Goal: Task Accomplishment & Management: Manage account settings

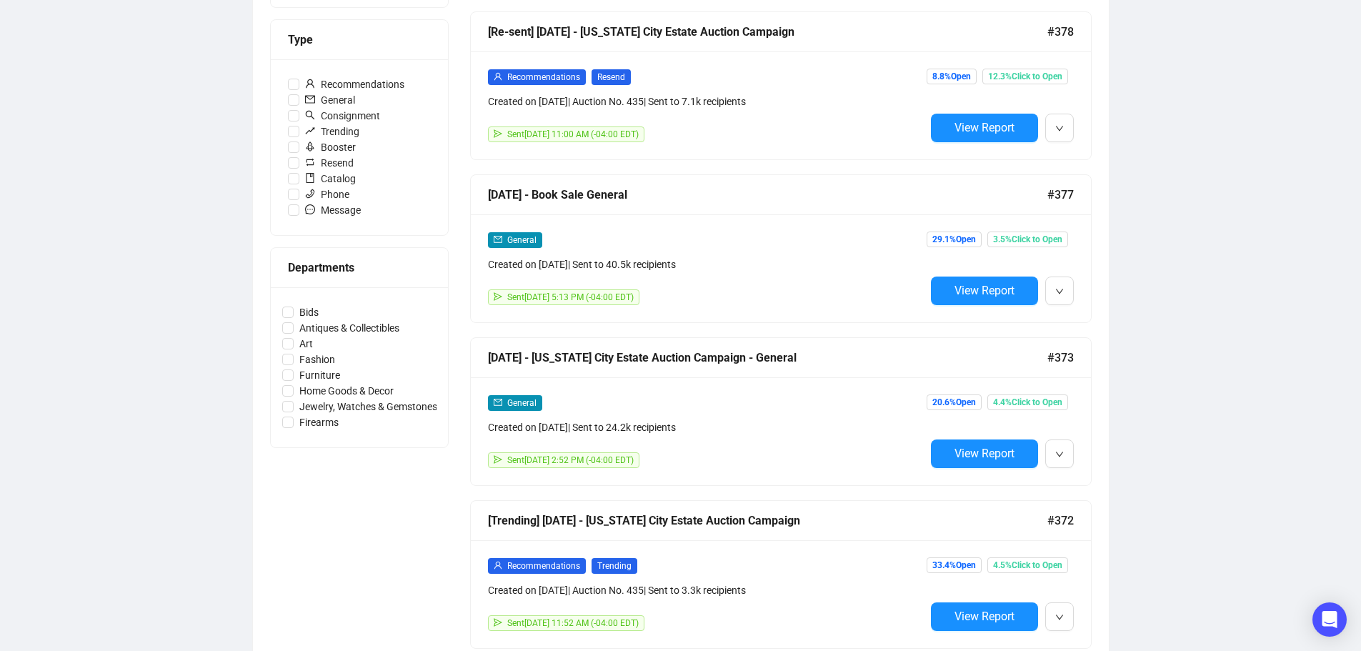
scroll to position [429, 0]
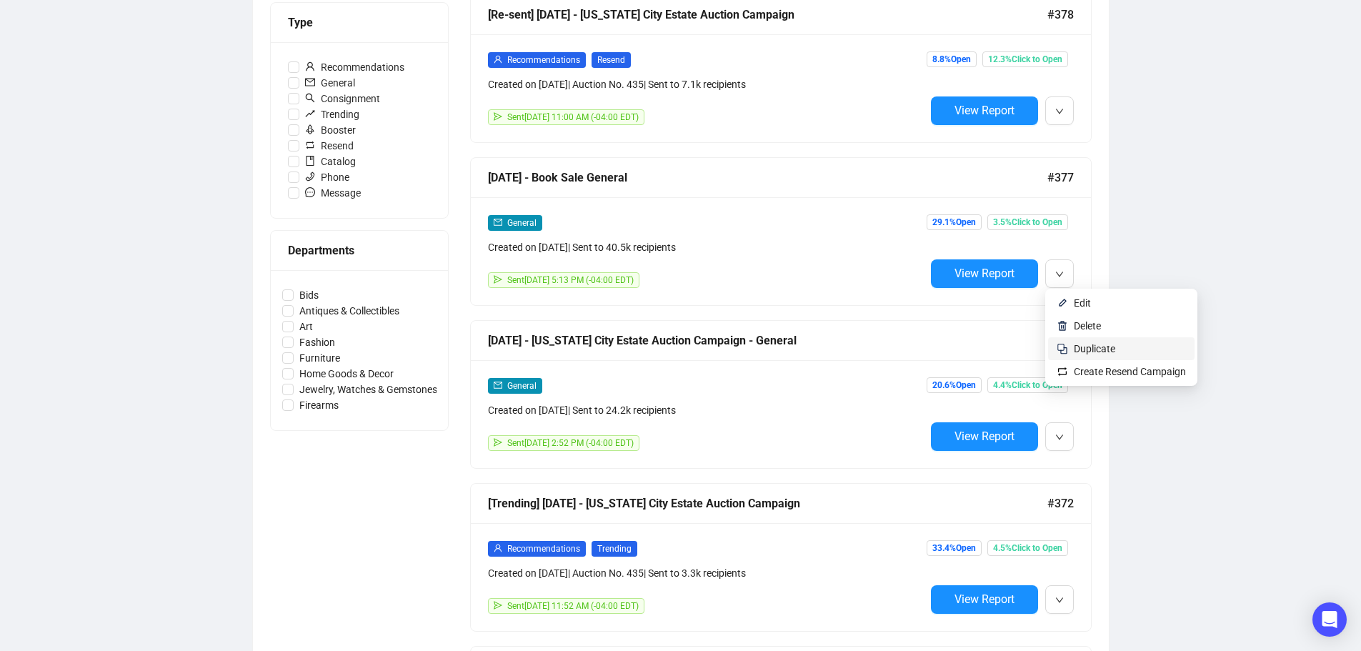
click at [1080, 351] on span "Duplicate" at bounding box center [1094, 348] width 41 height 11
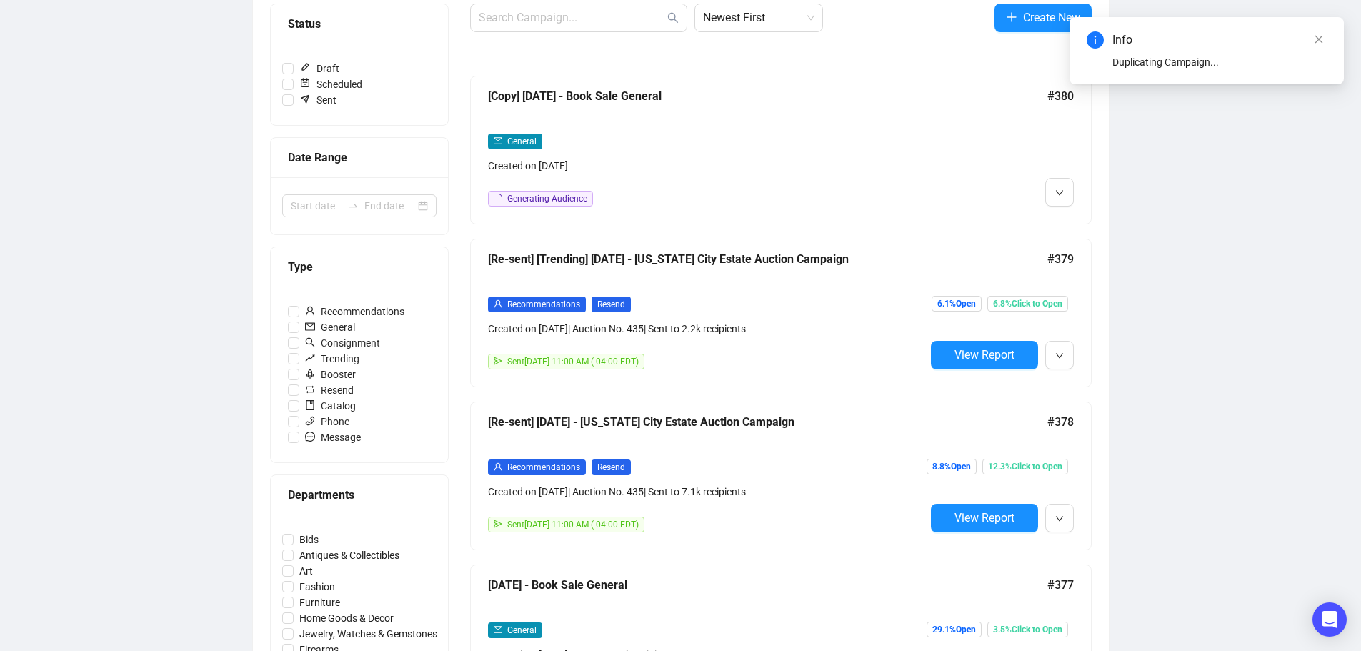
scroll to position [143, 0]
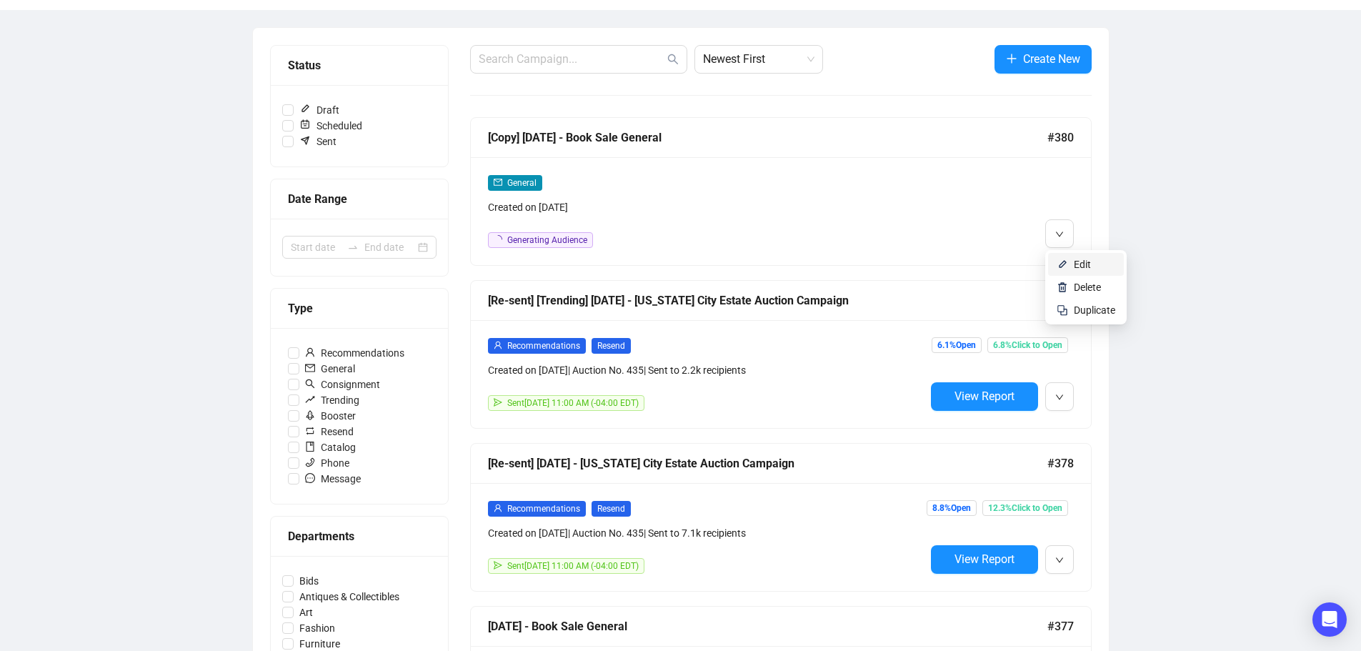
click at [1064, 261] on img at bounding box center [1061, 264] width 11 height 11
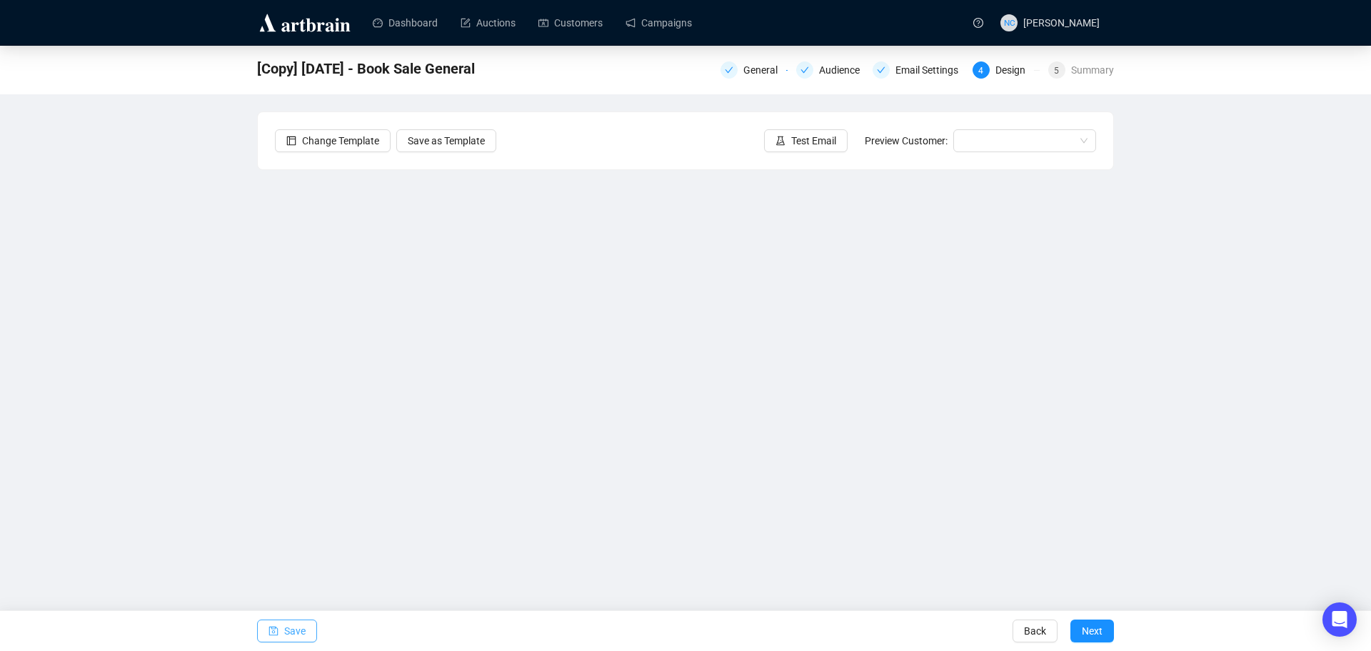
click at [292, 631] on span "Save" at bounding box center [294, 631] width 21 height 40
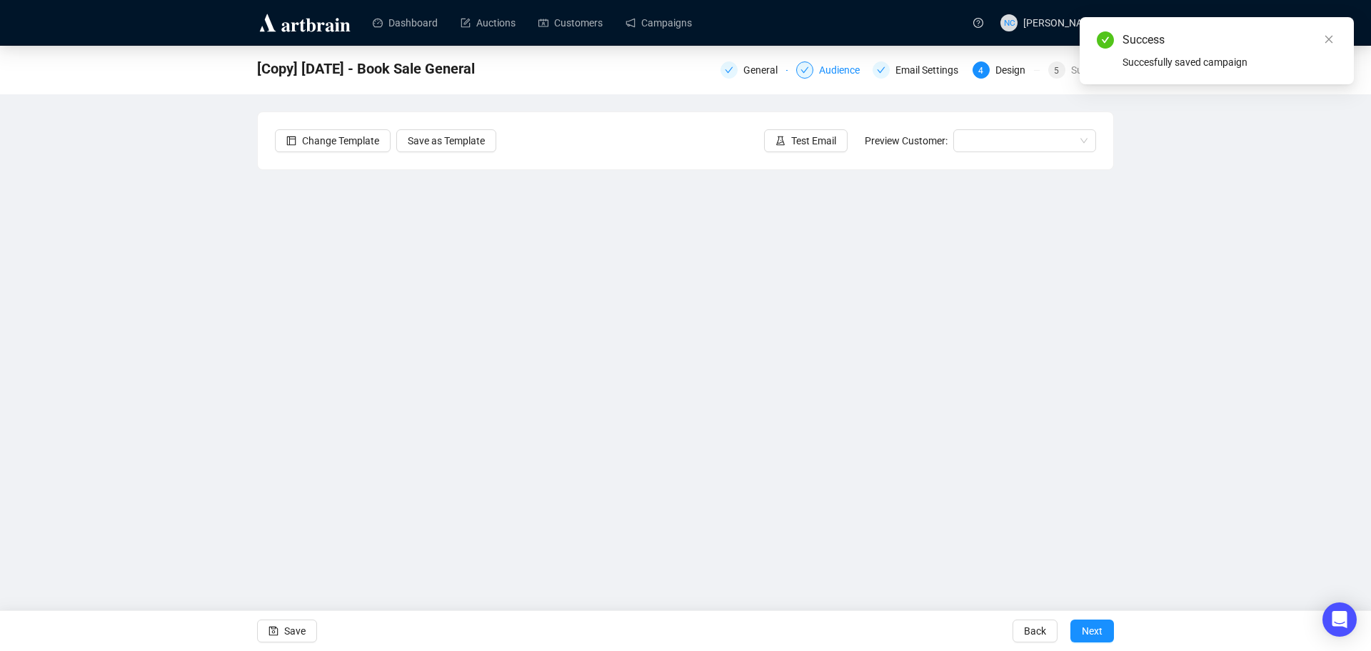
click at [837, 74] on div "Audience" at bounding box center [843, 69] width 49 height 17
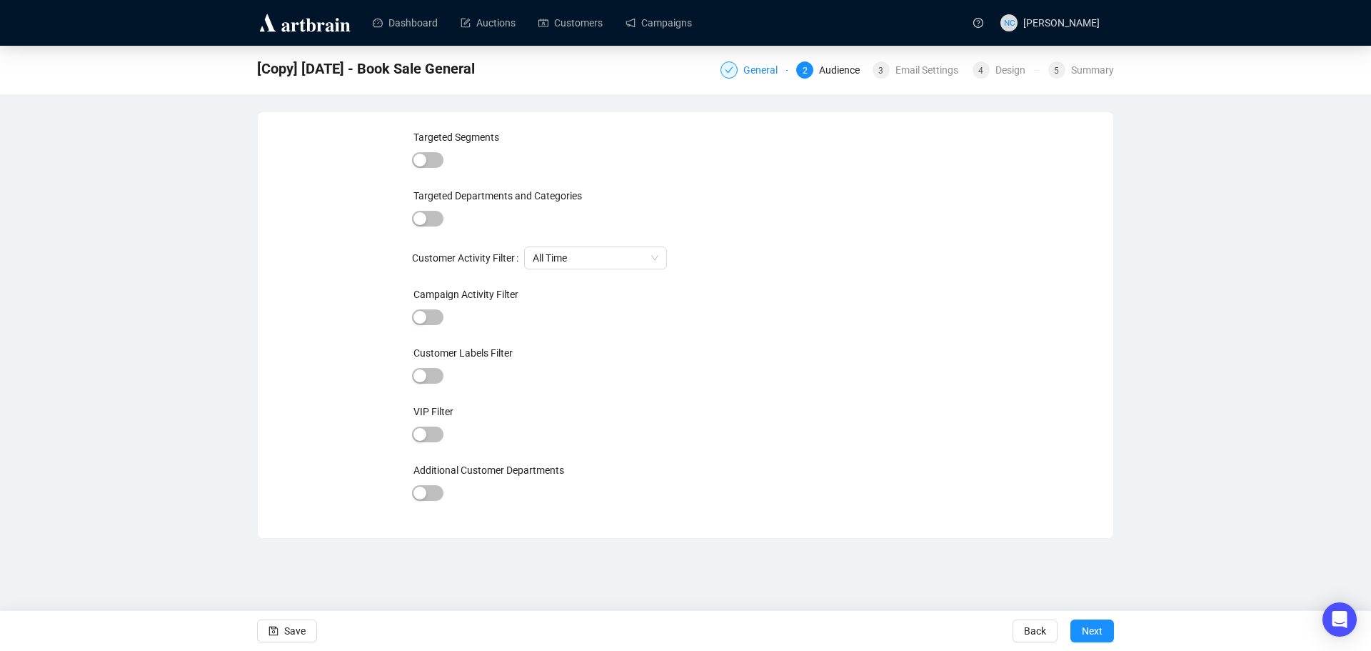
click at [753, 73] on div "General" at bounding box center [765, 69] width 43 height 17
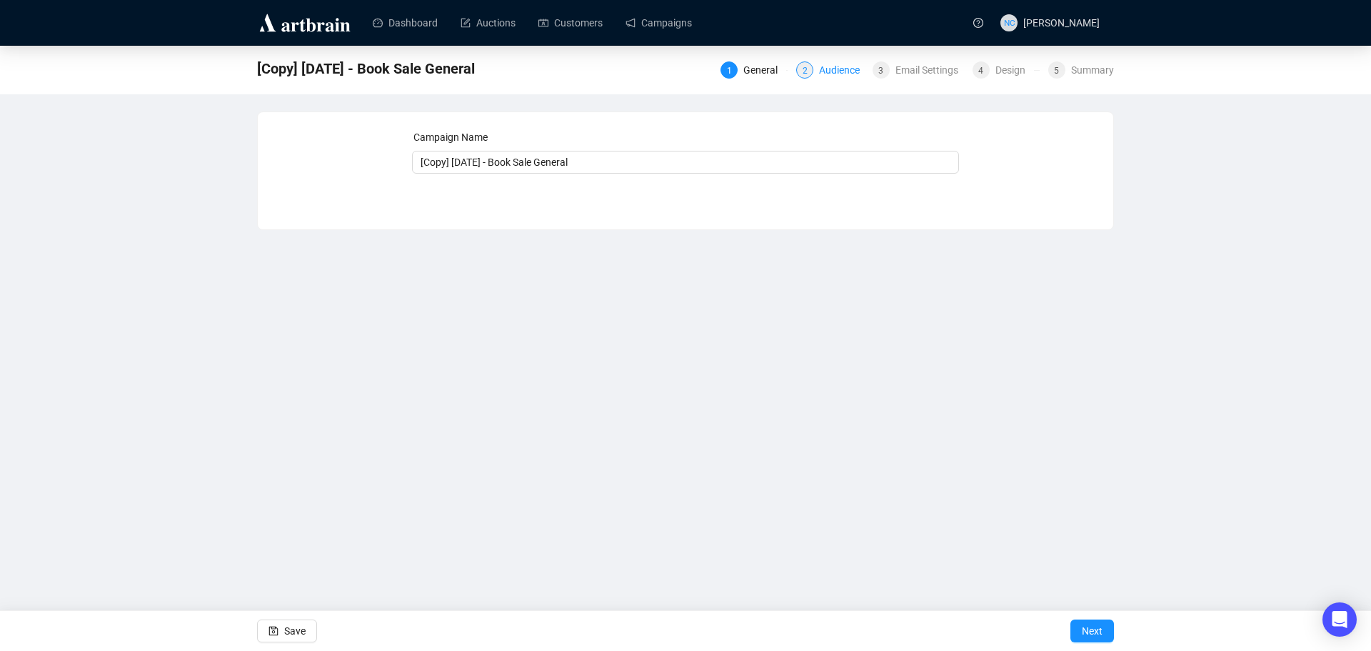
click at [822, 73] on div "Audience" at bounding box center [843, 69] width 49 height 17
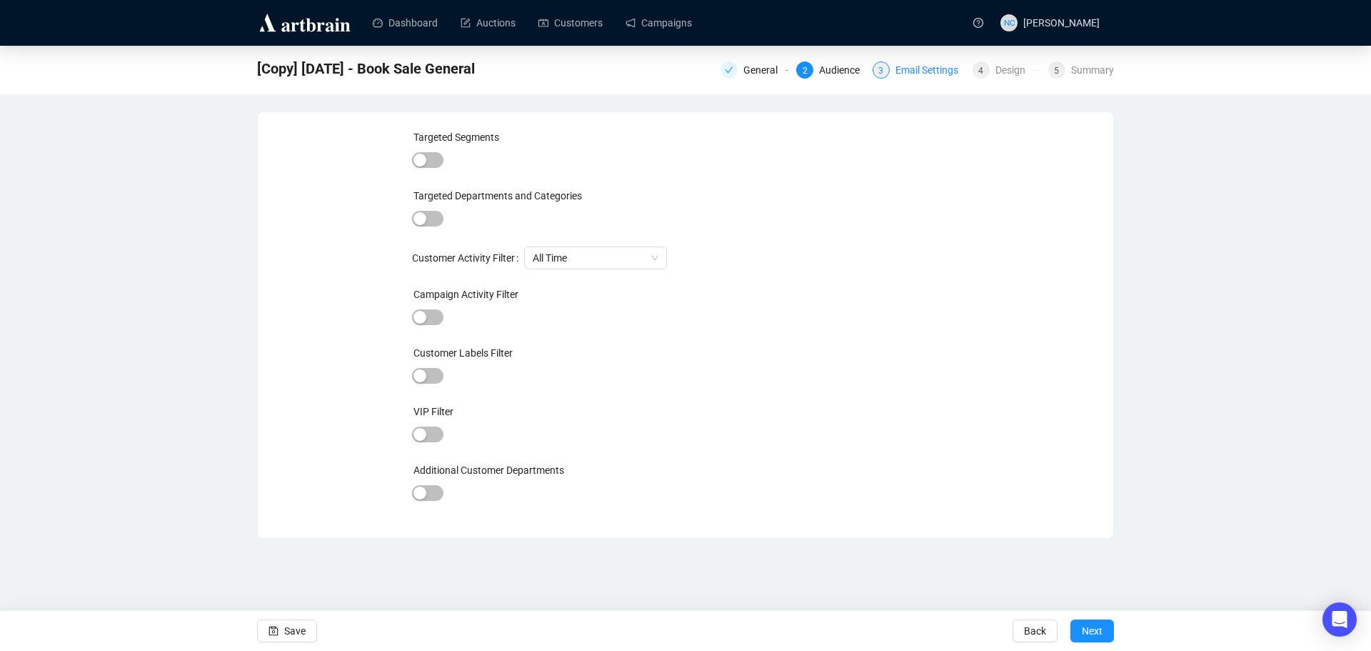
click at [935, 73] on div "Email Settings" at bounding box center [931, 69] width 71 height 17
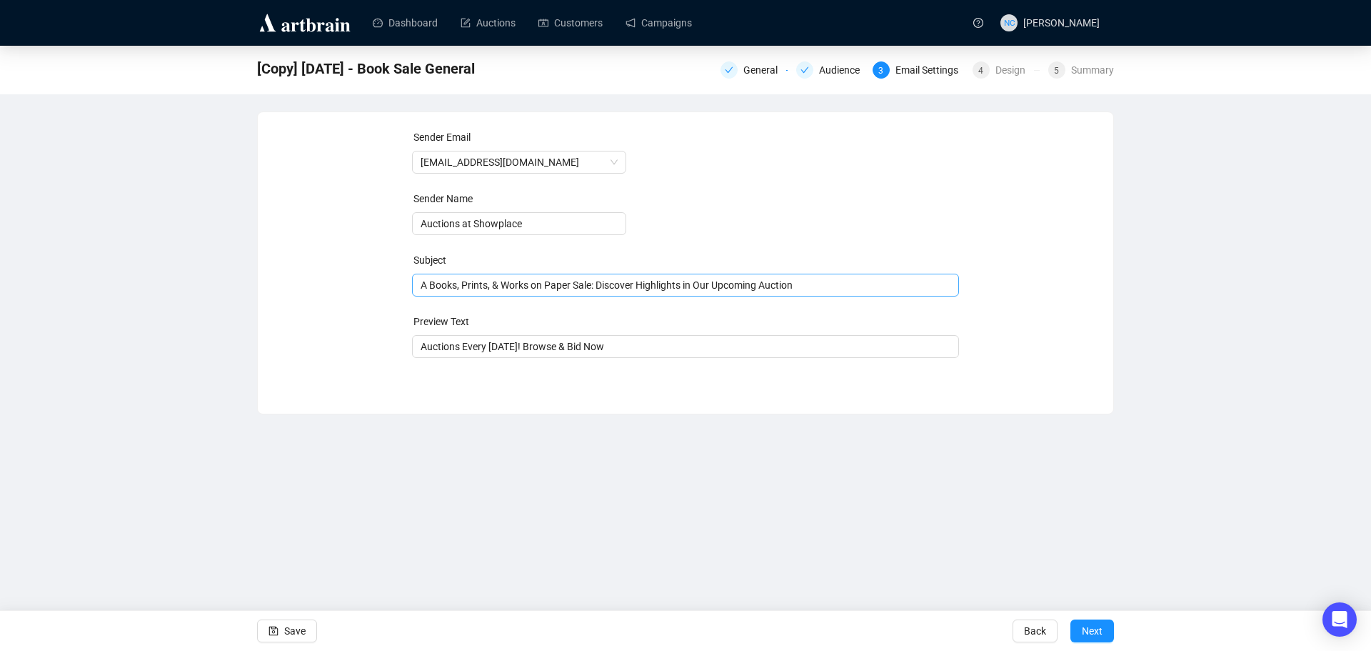
click at [678, 289] on span "A Books, Prints, & Works on Paper Sale: Discover Highlights in Our Upcoming Auc…" at bounding box center [686, 284] width 548 height 11
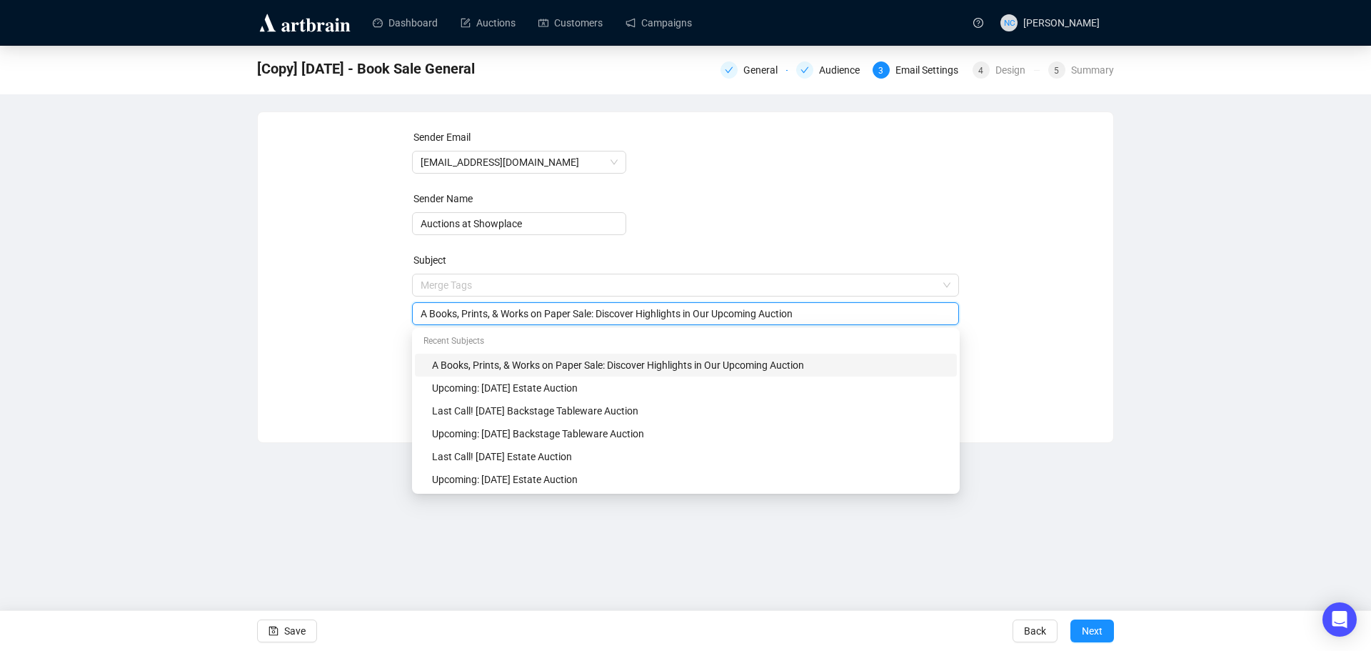
drag, startPoint x: 591, startPoint y: 313, endPoint x: 417, endPoint y: 315, distance: 174.3
click at [417, 315] on div "A Books, Prints, & Works on Paper Sale: Discover Highlights in Our Upcoming Auc…" at bounding box center [686, 313] width 548 height 23
click at [665, 415] on div "Last Call! Tomorrow's Backstage Tableware Auction" at bounding box center [690, 411] width 516 height 16
drag, startPoint x: 517, startPoint y: 314, endPoint x: 606, endPoint y: 314, distance: 88.6
click at [606, 314] on input "Last Call! Tomorrow's Backstage Tableware Auction" at bounding box center [686, 314] width 531 height 16
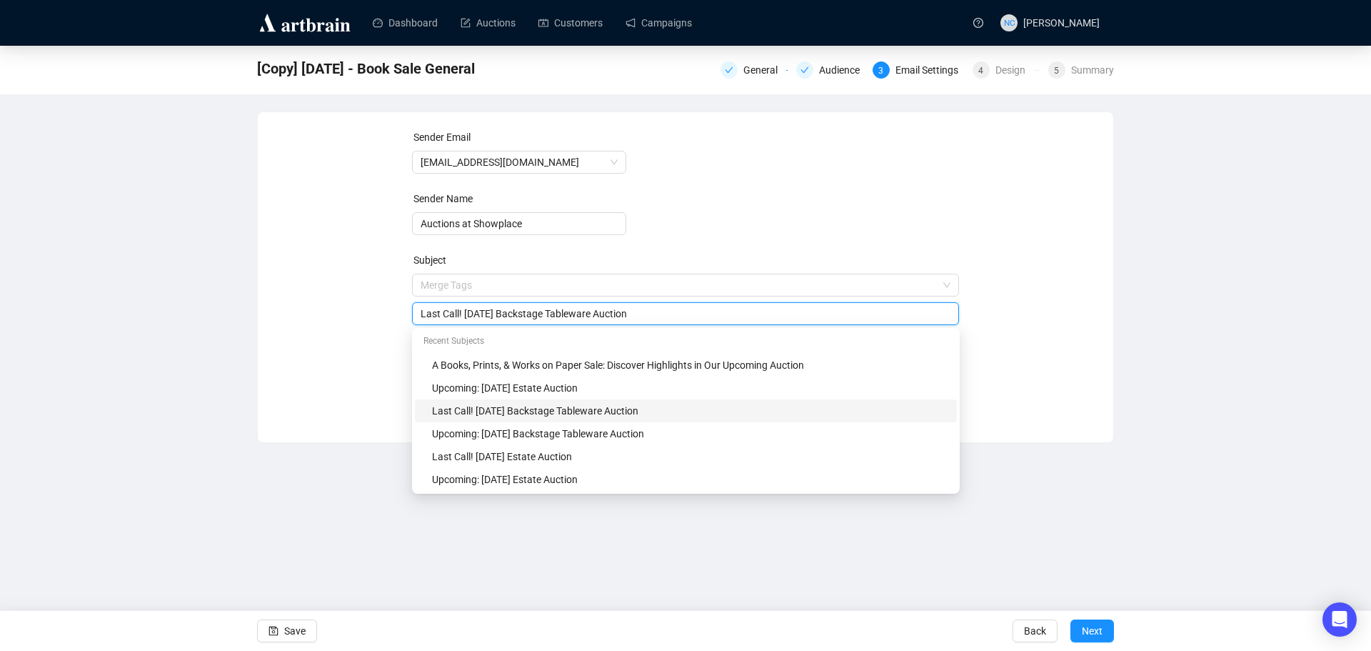
paste input "A Books, Prints, & Works on Paper Sal"
click at [527, 313] on input "Last Call! Tomorrow's A Books, Prints, & Works on Paper Sale Auction" at bounding box center [686, 314] width 531 height 16
click at [673, 314] on input "Last Call! Tomorrow's Books, Prints, & Works on Paper Sale Auction" at bounding box center [686, 314] width 531 height 16
type input "Last Call! Tomorrow's Books, Prints, & Works on Paper Auction"
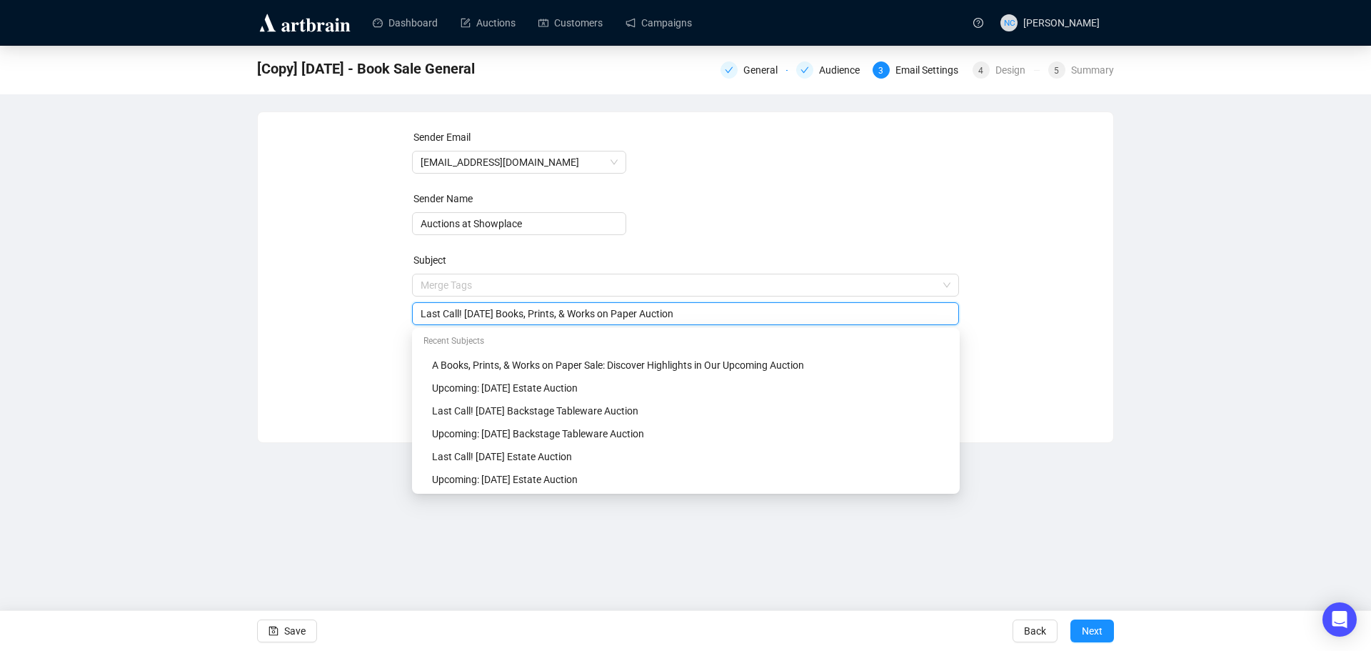
click at [1054, 334] on div "Sender Email auctions@nyshowplace.com Sender Name Auctions at Showplace Subject…" at bounding box center [685, 266] width 821 height 274
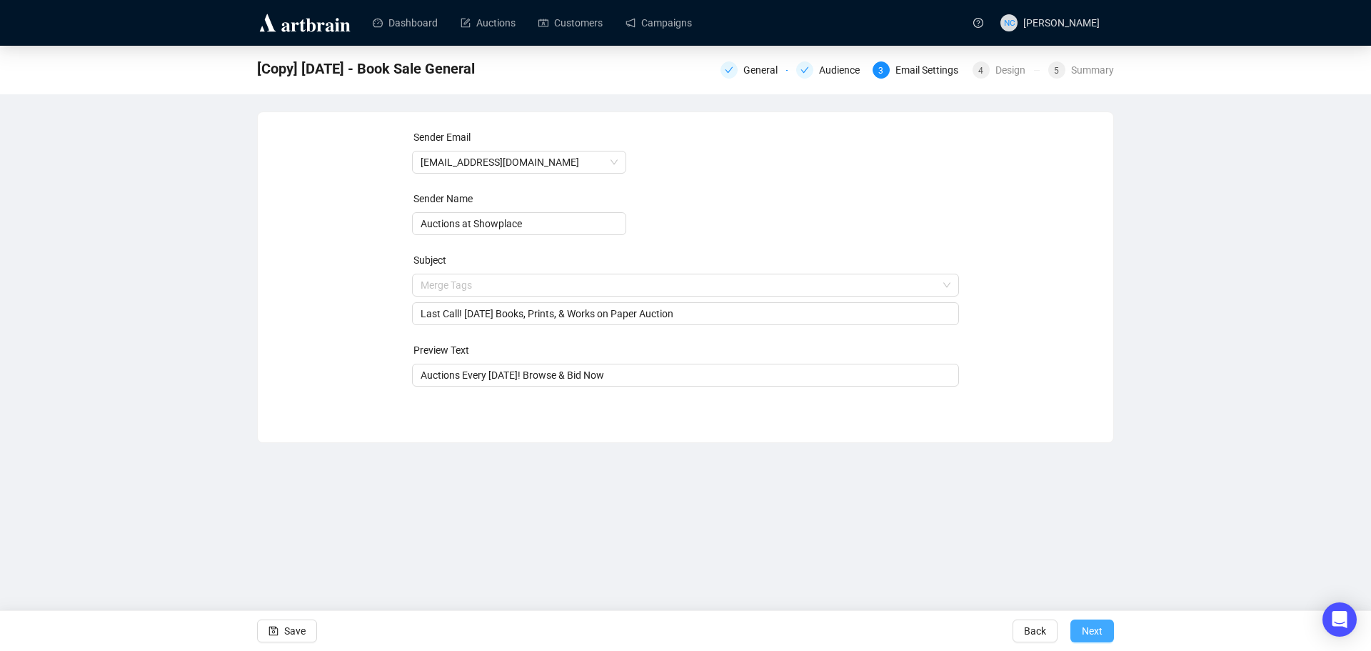
click at [1104, 627] on button "Next" at bounding box center [1093, 630] width 44 height 23
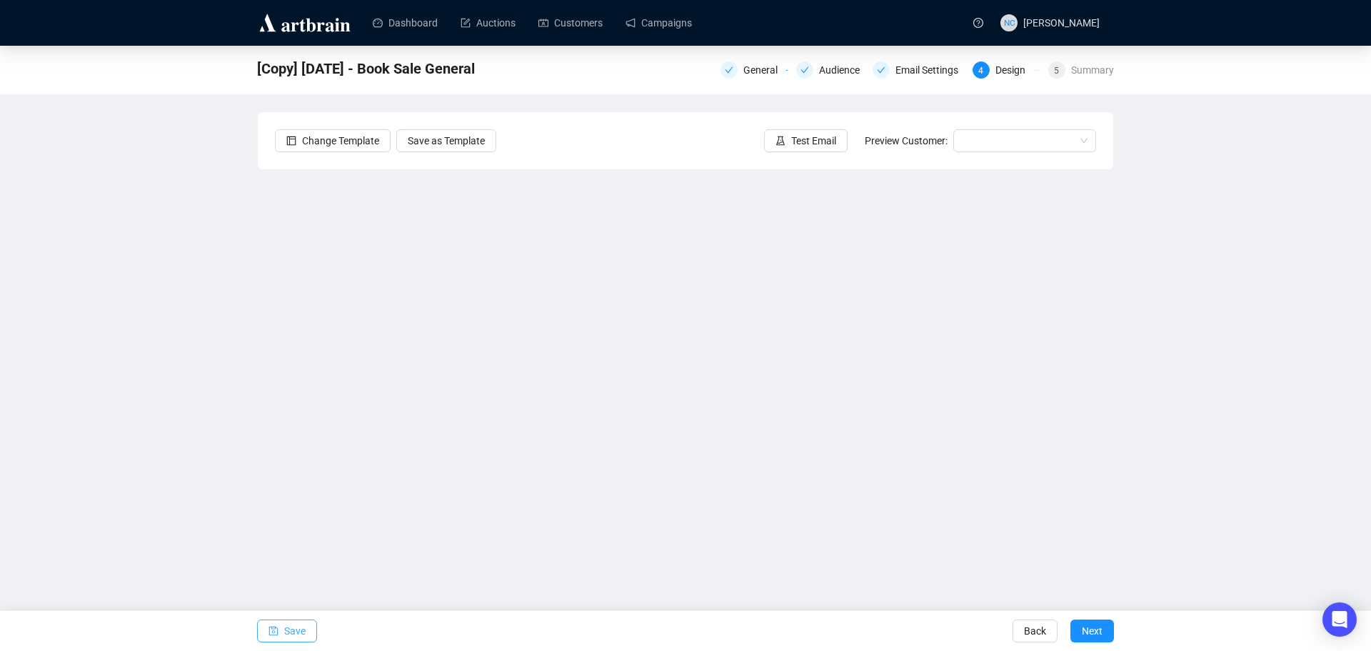
click at [277, 628] on icon "save" at bounding box center [273, 630] width 9 height 9
click at [1168, 375] on div "[Copy] Sep 16 - Book Sale General General Audience Email Settings 4 Design 5 Su…" at bounding box center [685, 310] width 1371 height 528
click at [159, 343] on div "[Copy] Sep 16 - Book Sale General General Audience Email Settings 4 Design 5 Su…" at bounding box center [685, 310] width 1371 height 528
click at [1164, 379] on div "[Copy] Sep 16 - Book Sale General General Audience Email Settings 4 Design 5 Su…" at bounding box center [685, 310] width 1371 height 528
click at [1254, 372] on div "[Copy] Sep 16 - Book Sale General General Audience Email Settings 4 Design 5 Su…" at bounding box center [685, 310] width 1371 height 528
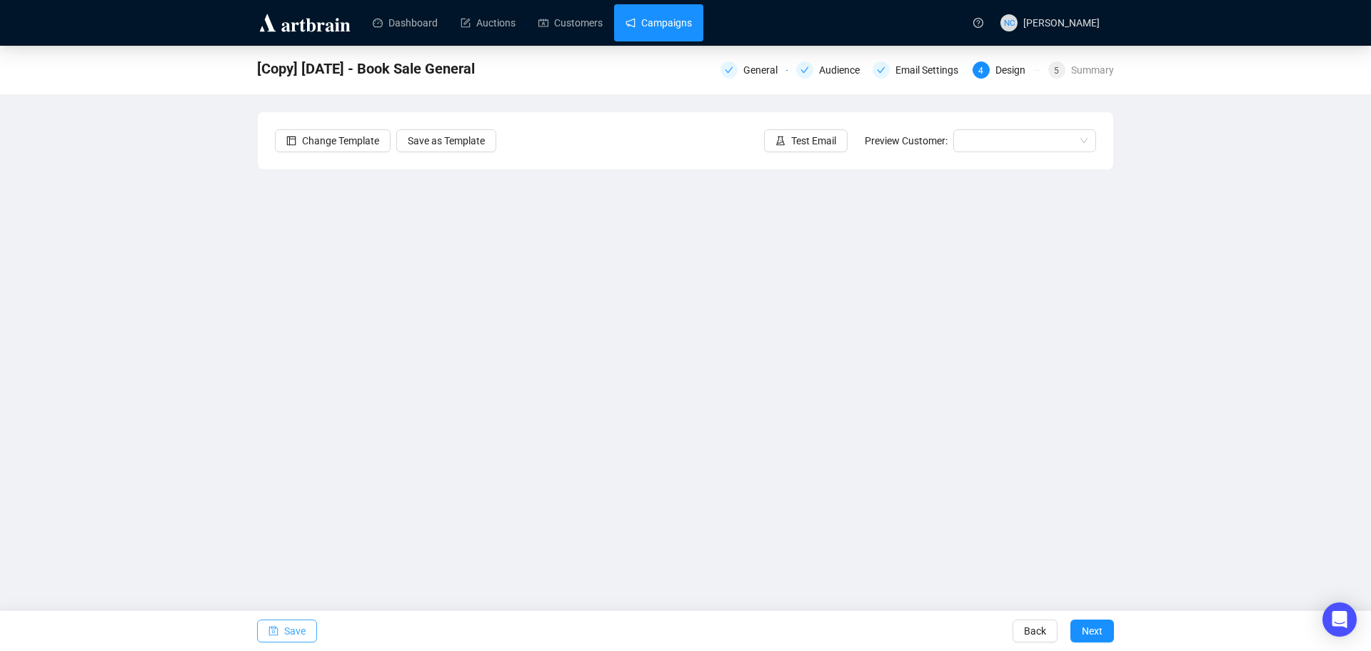
click at [661, 24] on link "Campaigns" at bounding box center [659, 22] width 66 height 37
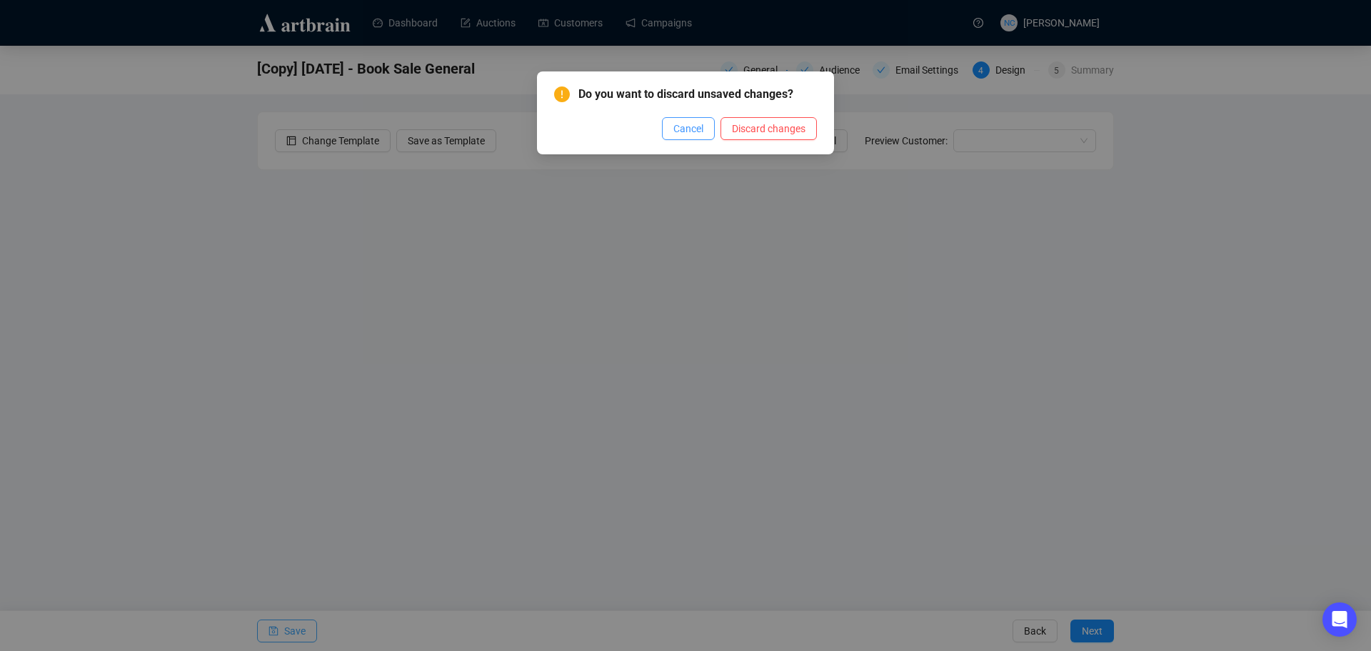
click at [694, 132] on span "Cancel" at bounding box center [689, 129] width 30 height 16
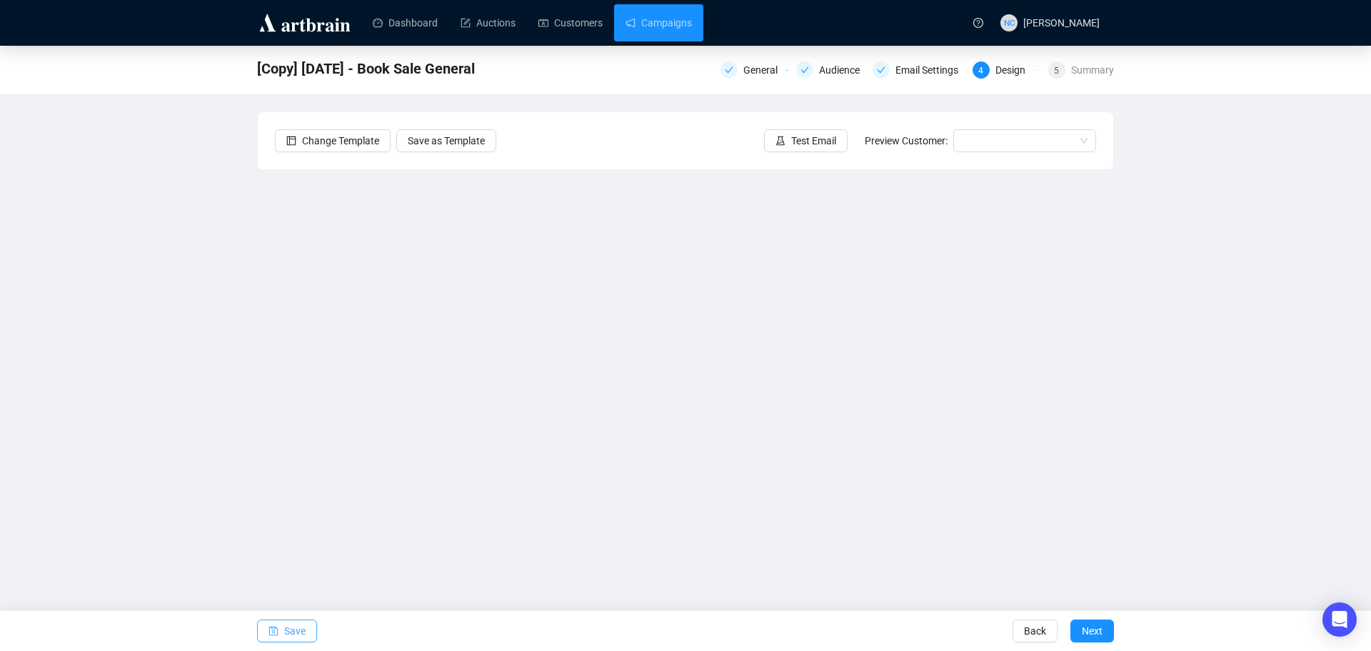
click at [278, 640] on span "button" at bounding box center [274, 631] width 10 height 40
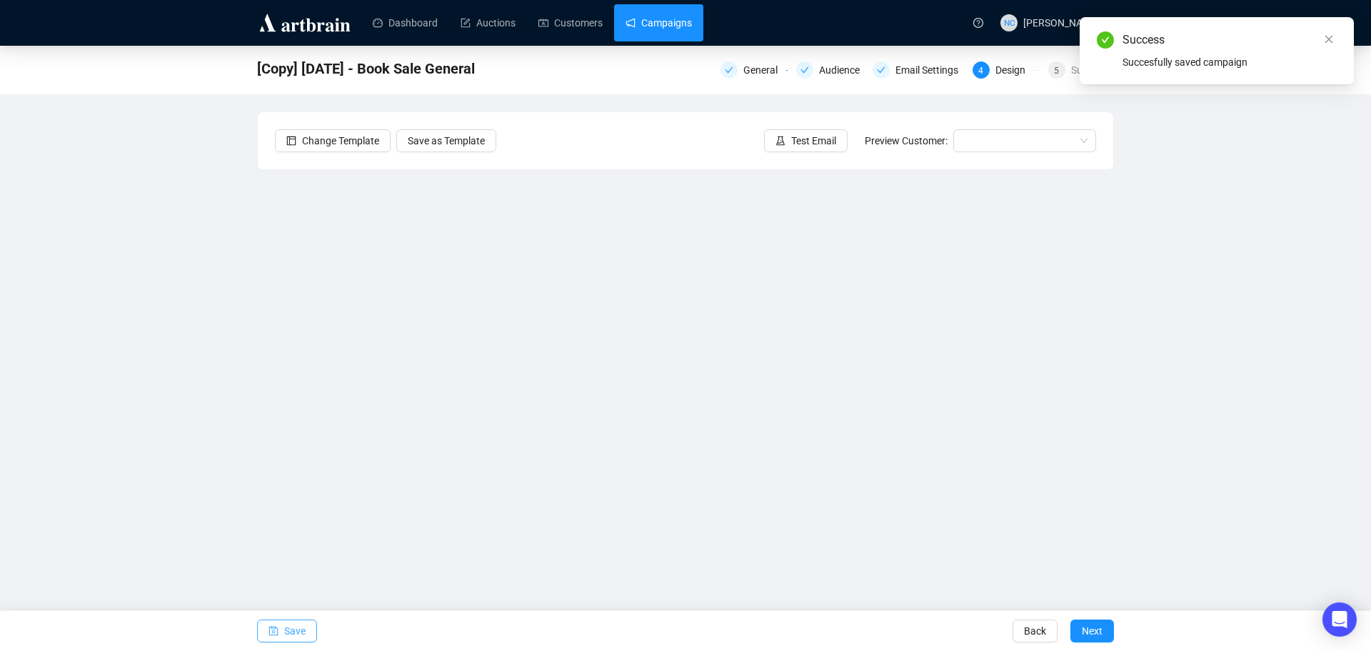
click at [666, 4] on link "Campaigns" at bounding box center [659, 22] width 66 height 37
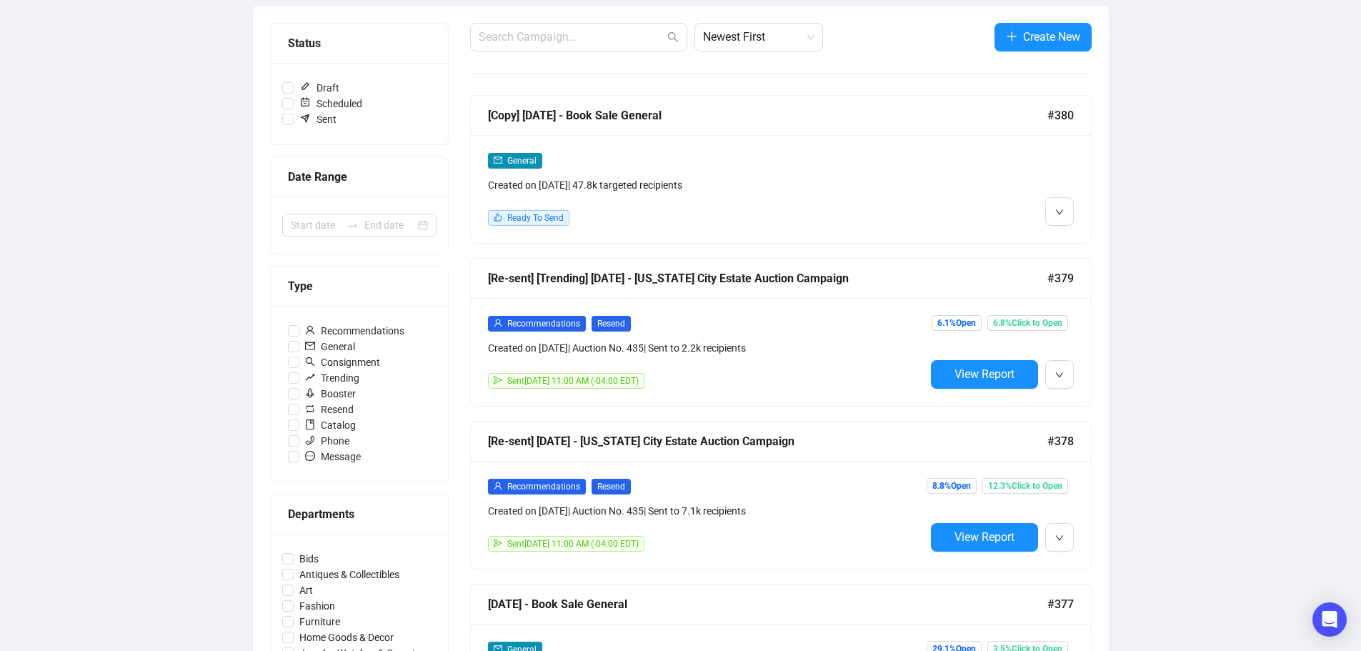
scroll to position [71, 0]
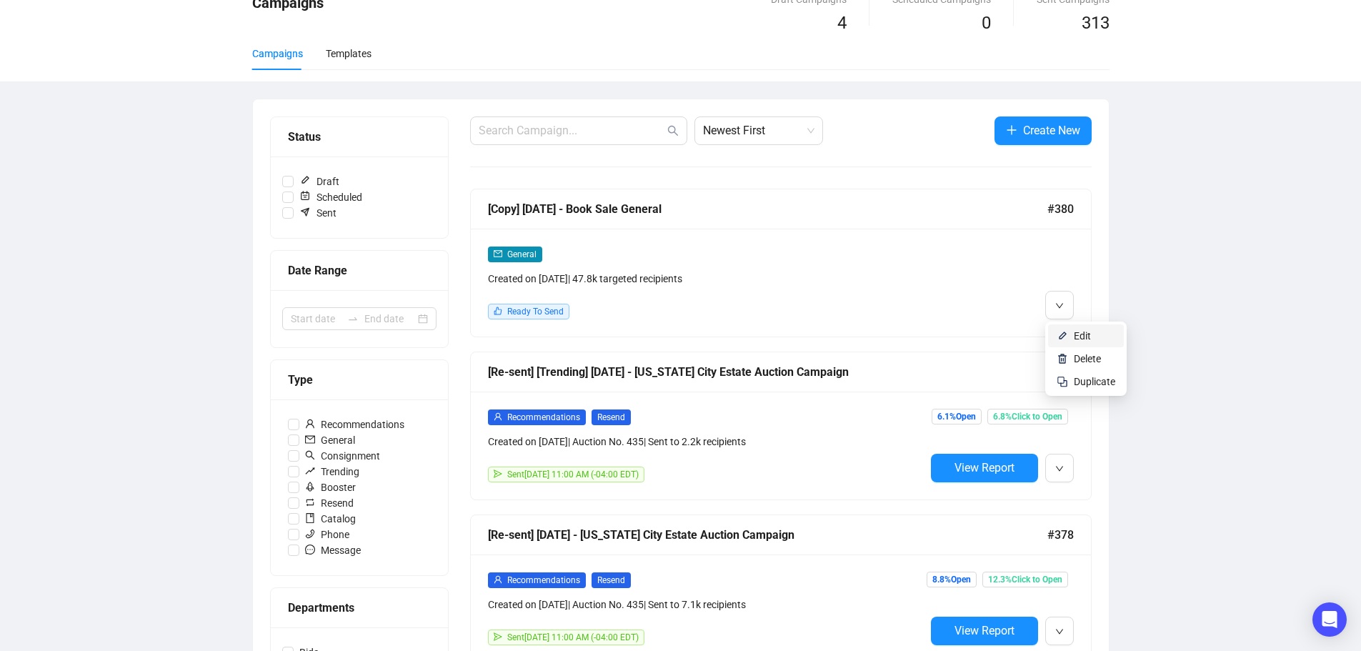
click at [1080, 330] on span "Edit" at bounding box center [1082, 335] width 17 height 11
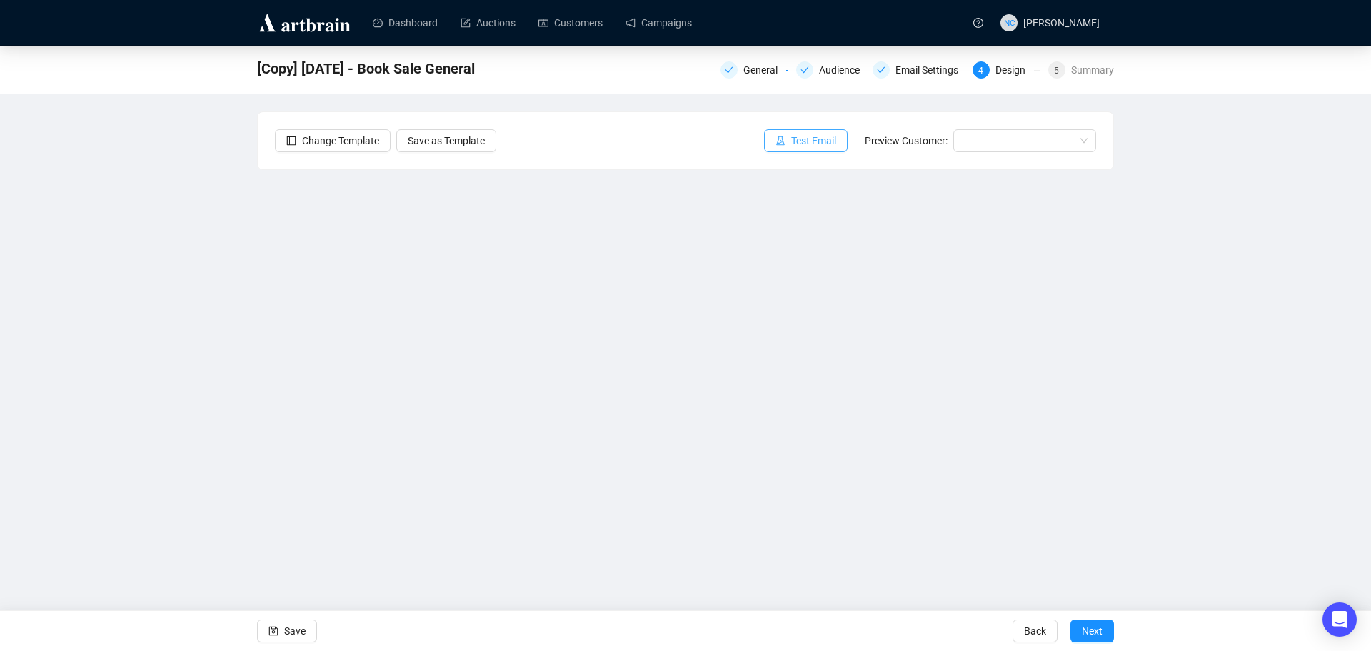
click at [822, 144] on span "Test Email" at bounding box center [813, 141] width 45 height 16
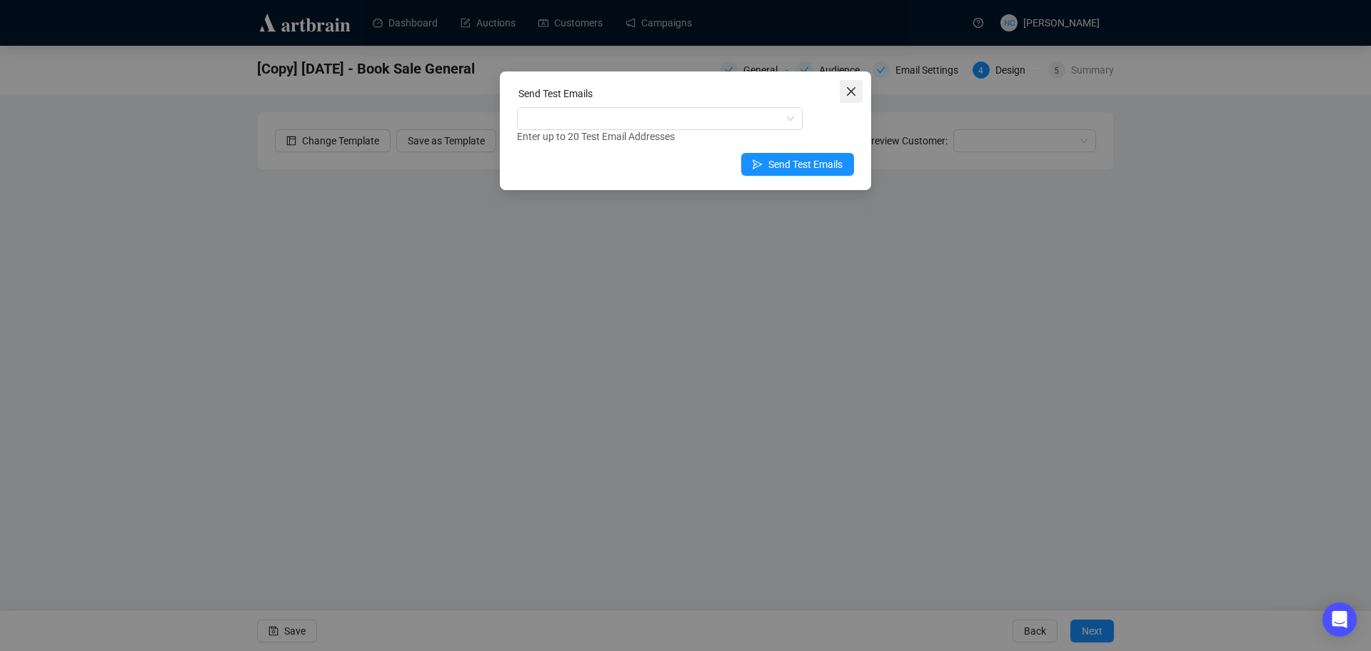
click at [849, 92] on icon "close" at bounding box center [851, 91] width 11 height 11
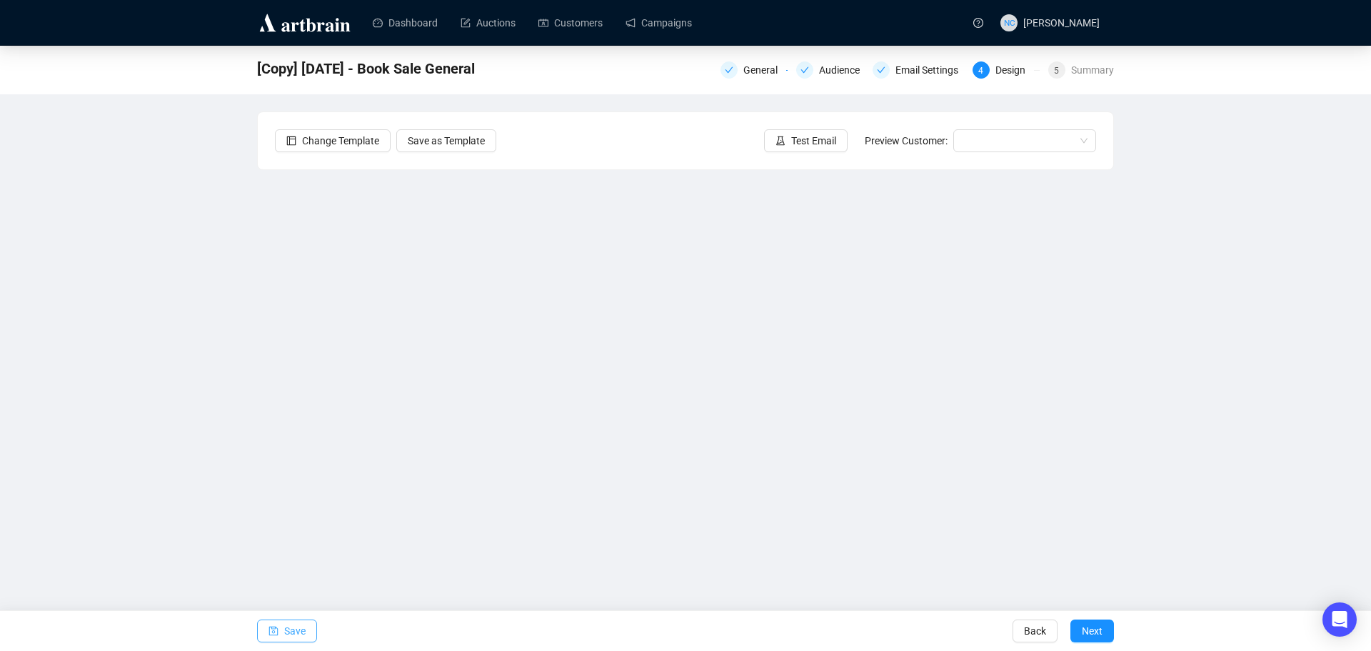
click at [291, 630] on span "Save" at bounding box center [294, 631] width 21 height 40
click at [300, 632] on span "Save" at bounding box center [294, 631] width 21 height 40
click at [297, 636] on span "Save" at bounding box center [294, 631] width 21 height 40
